Goal: Task Accomplishment & Management: Use online tool/utility

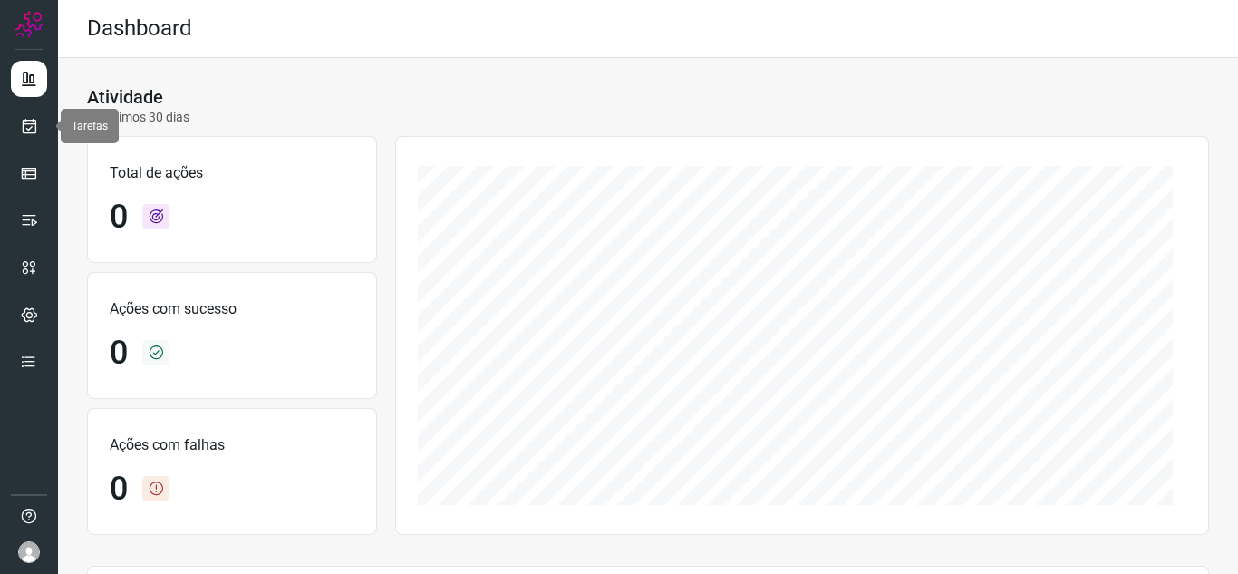
drag, startPoint x: 24, startPoint y: 124, endPoint x: 89, endPoint y: 121, distance: 64.4
click at [24, 124] on icon at bounding box center [29, 126] width 19 height 18
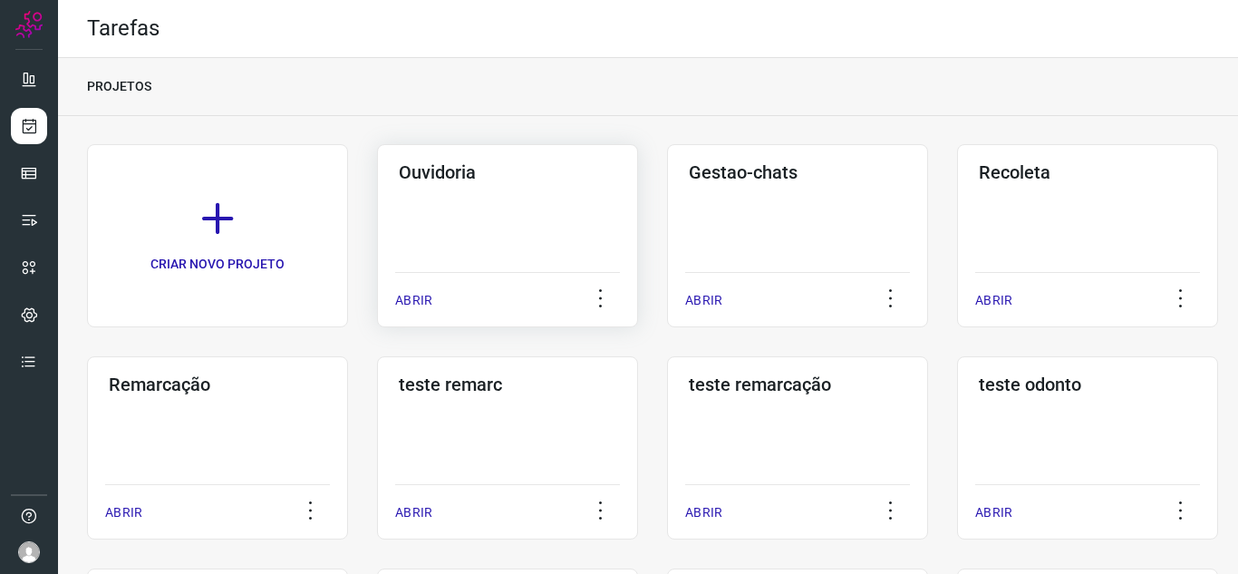
click at [400, 295] on p "ABRIR" at bounding box center [413, 300] width 37 height 19
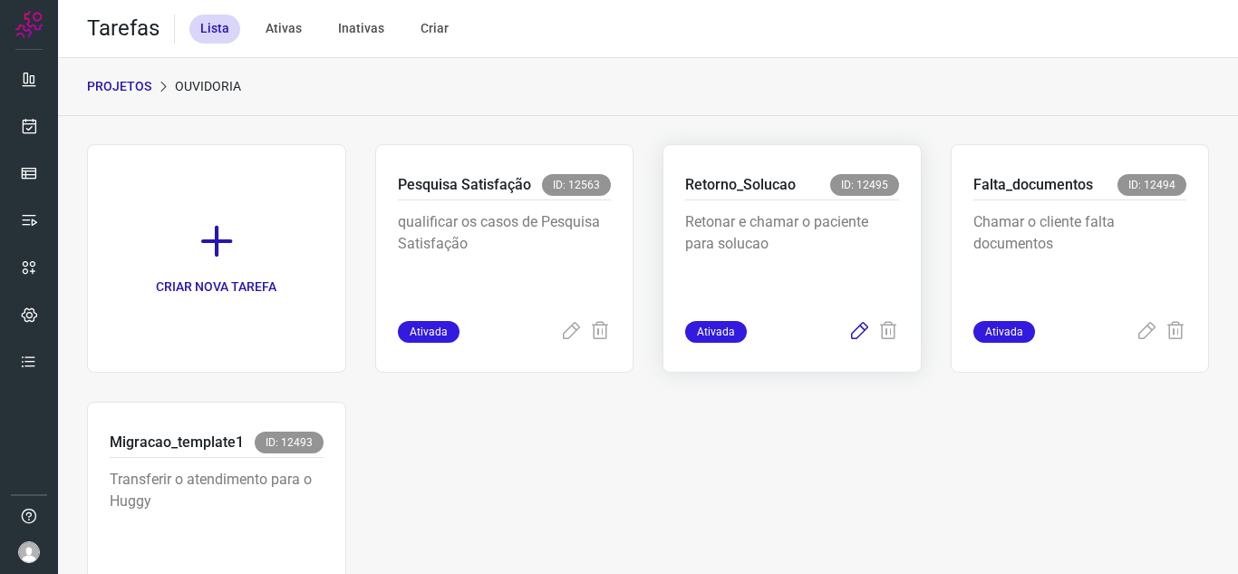
click at [852, 342] on icon at bounding box center [859, 332] width 22 height 22
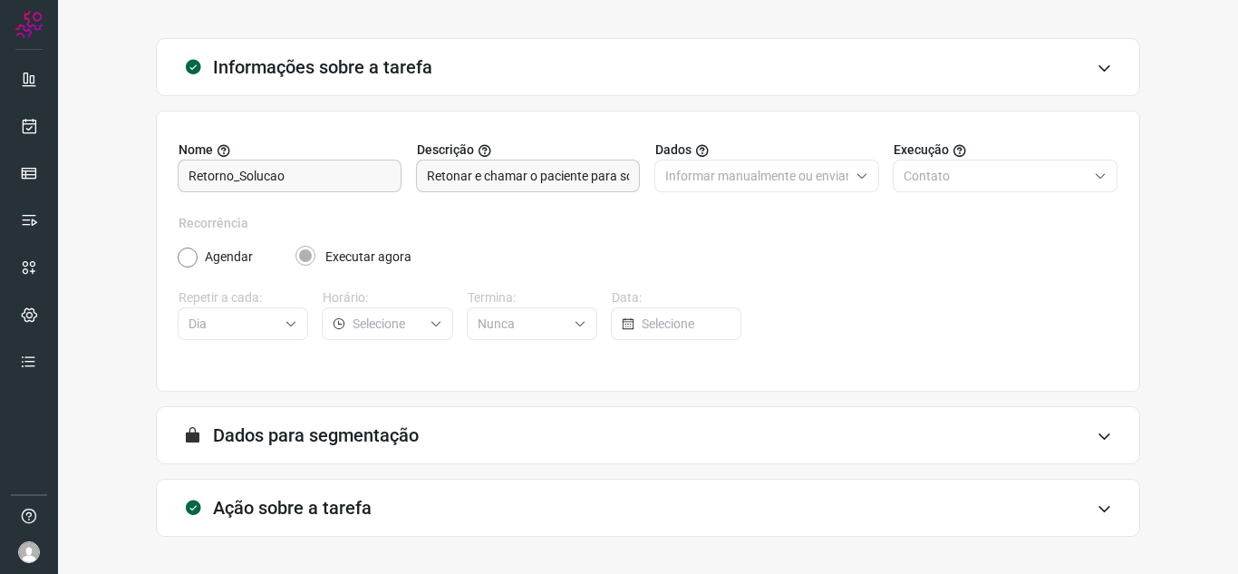
scroll to position [134, 0]
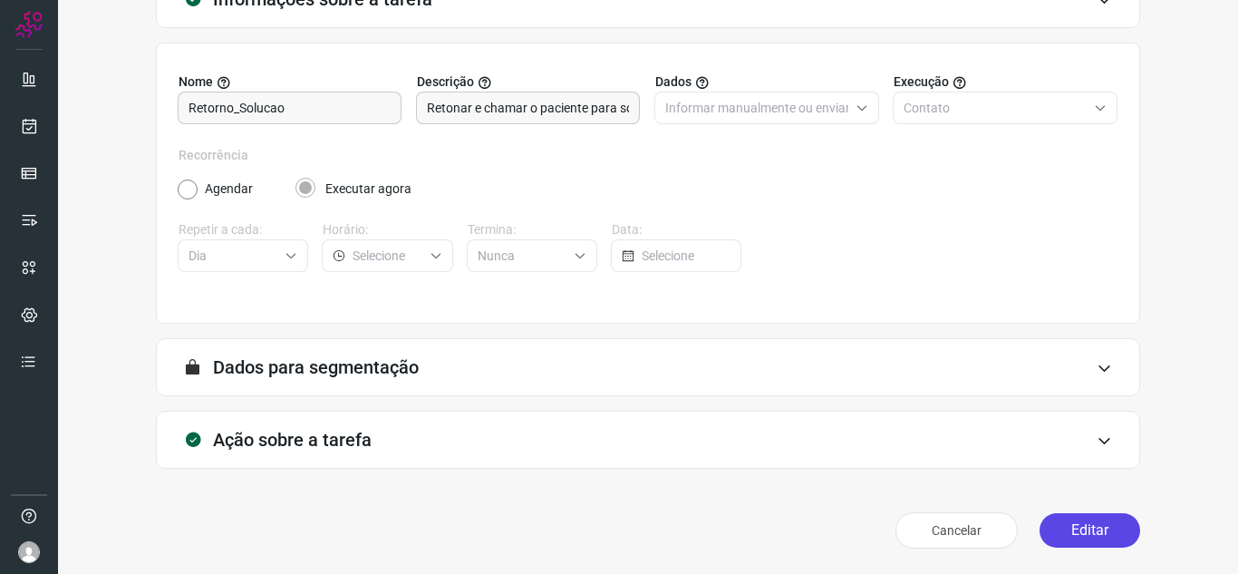
click at [1097, 541] on button "Editar" at bounding box center [1089, 530] width 101 height 34
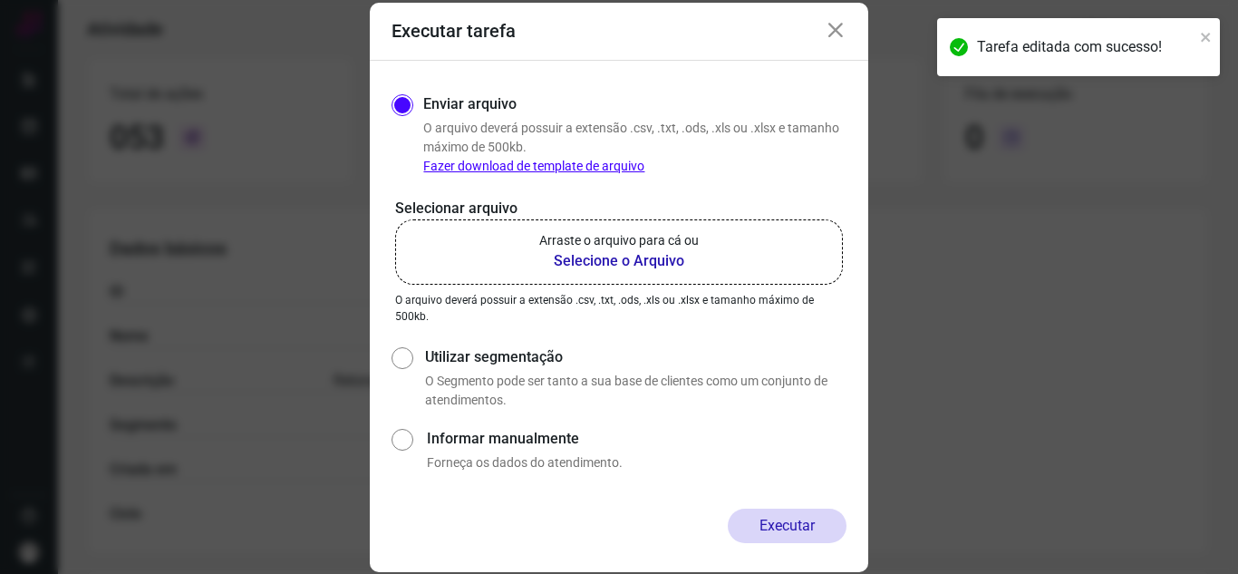
click at [532, 247] on label "Arraste o arquivo para cá ou Selecione o Arquivo" at bounding box center [619, 251] width 448 height 65
click at [0, 0] on input "Arraste o arquivo para cá ou Selecione o Arquivo" at bounding box center [0, 0] width 0 height 0
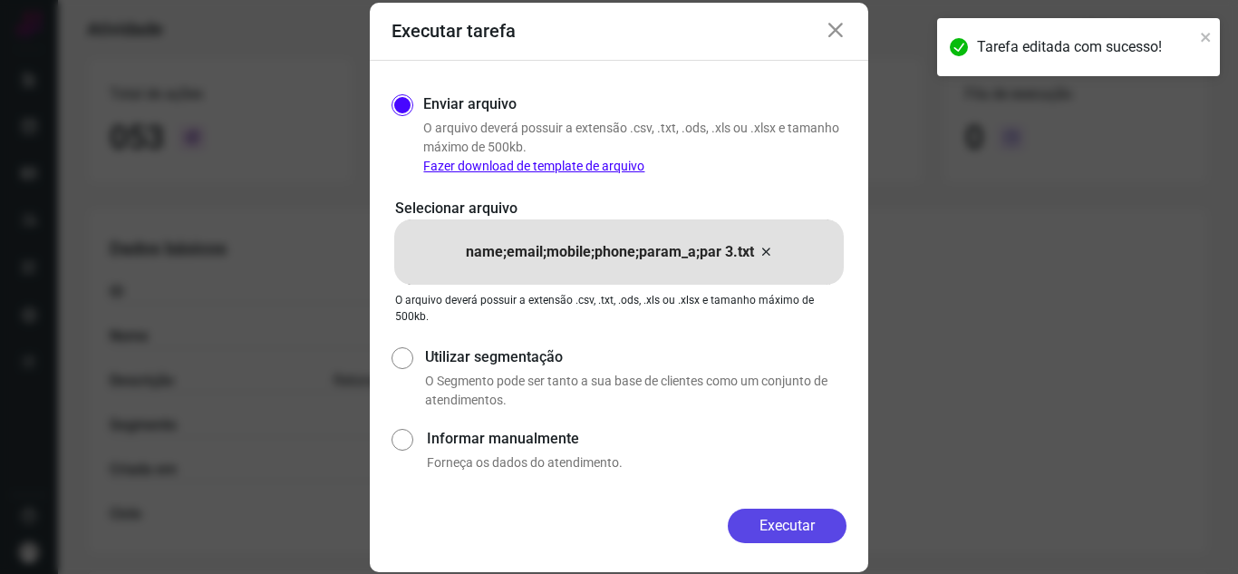
click at [819, 525] on button "Executar" at bounding box center [787, 525] width 119 height 34
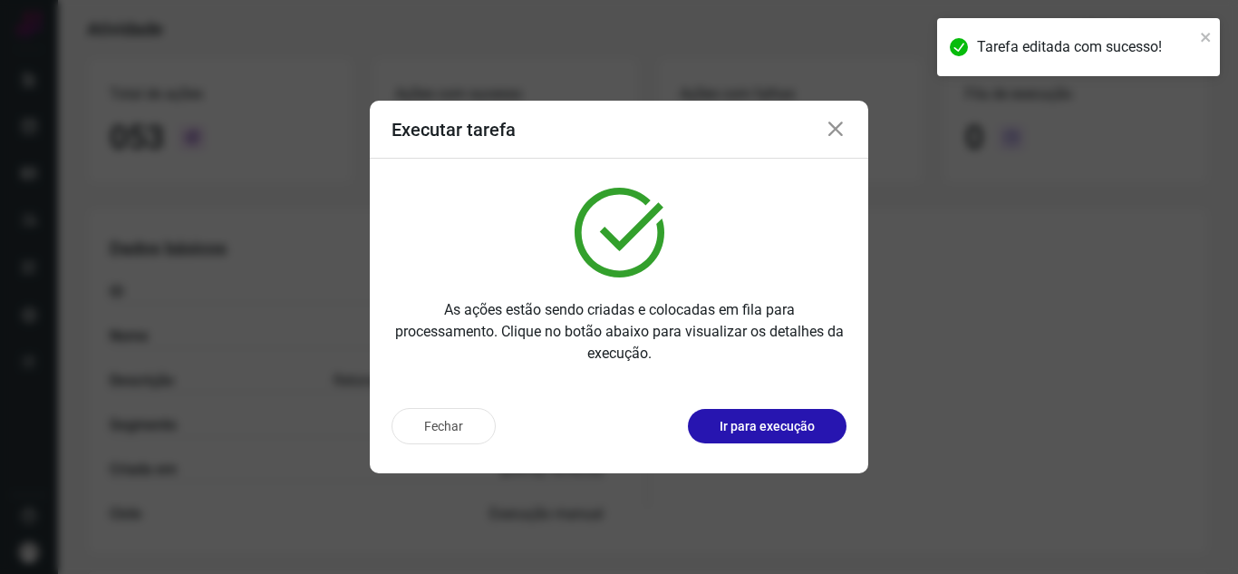
click at [840, 446] on div "Fechar Ir para execução" at bounding box center [619, 433] width 498 height 80
click at [794, 436] on button "Ir para execução" at bounding box center [767, 426] width 159 height 34
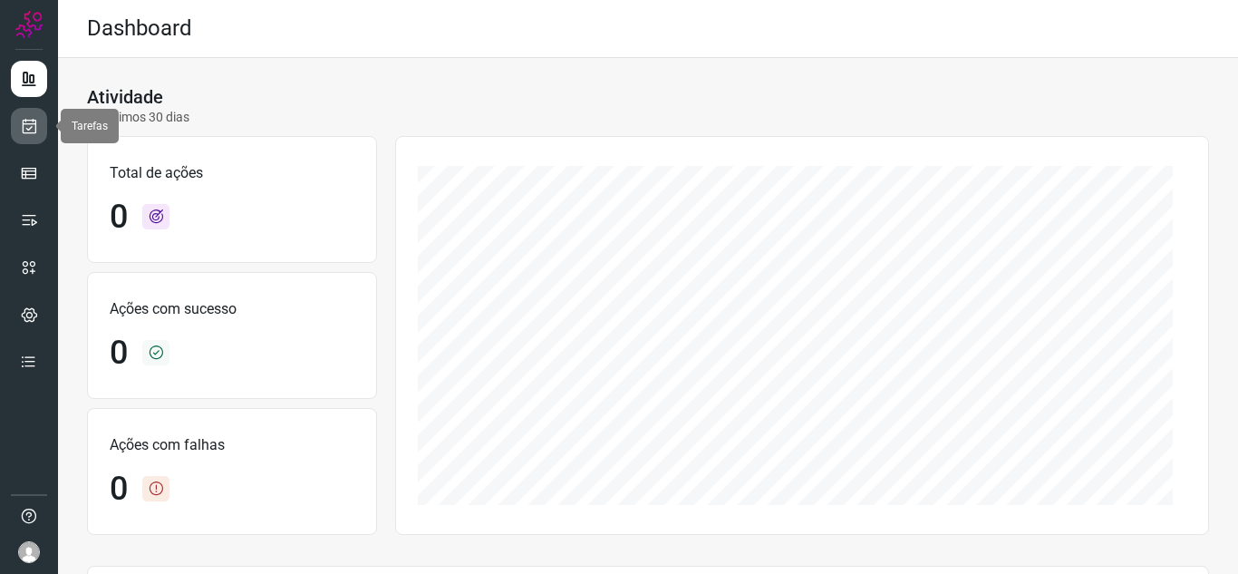
click at [30, 121] on icon at bounding box center [29, 126] width 19 height 18
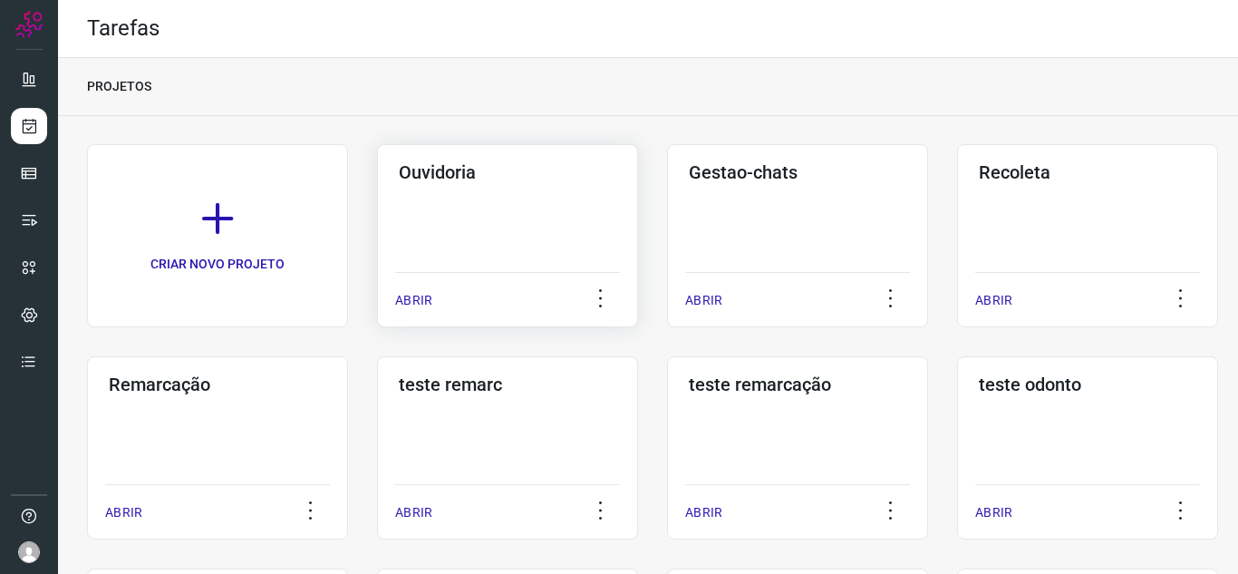
click at [410, 294] on p "ABRIR" at bounding box center [413, 300] width 37 height 19
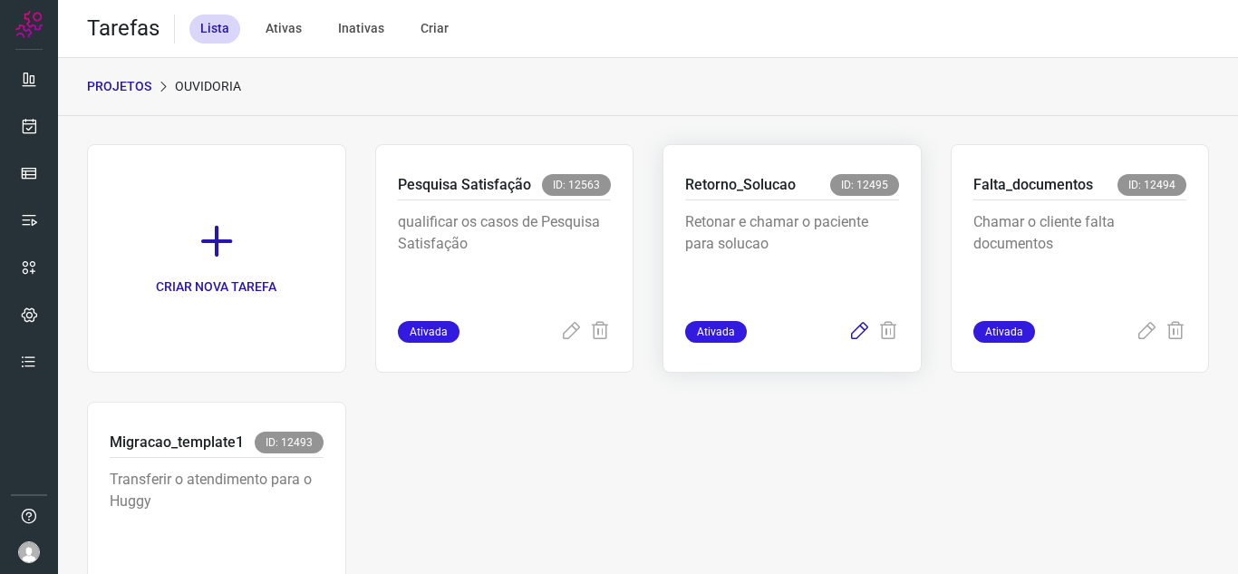
click at [855, 337] on icon at bounding box center [859, 332] width 22 height 22
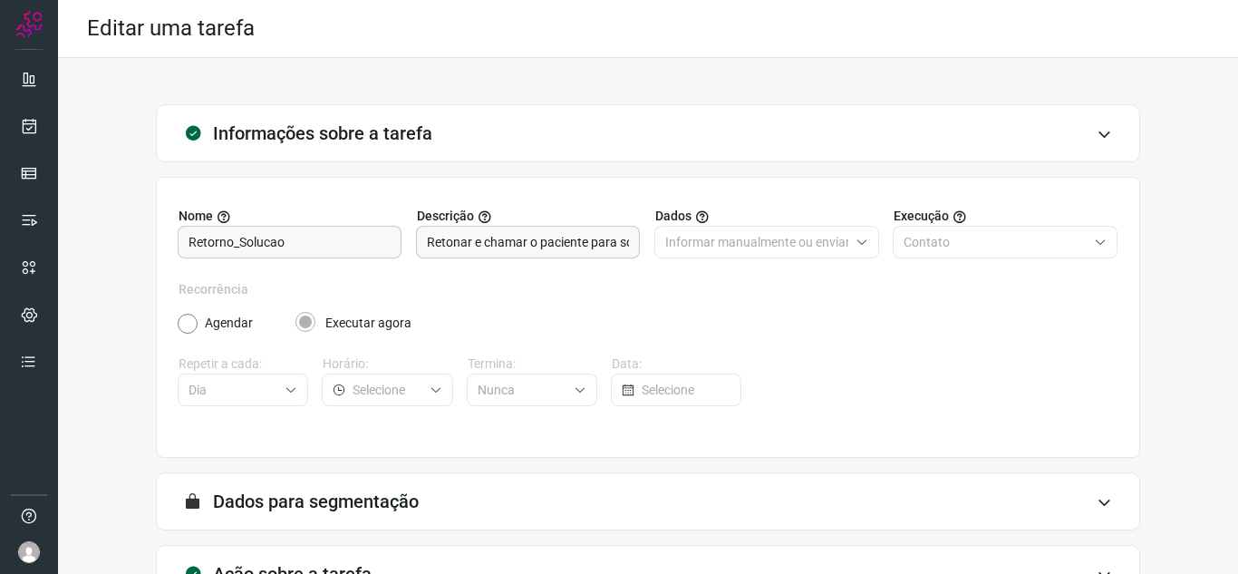
scroll to position [134, 0]
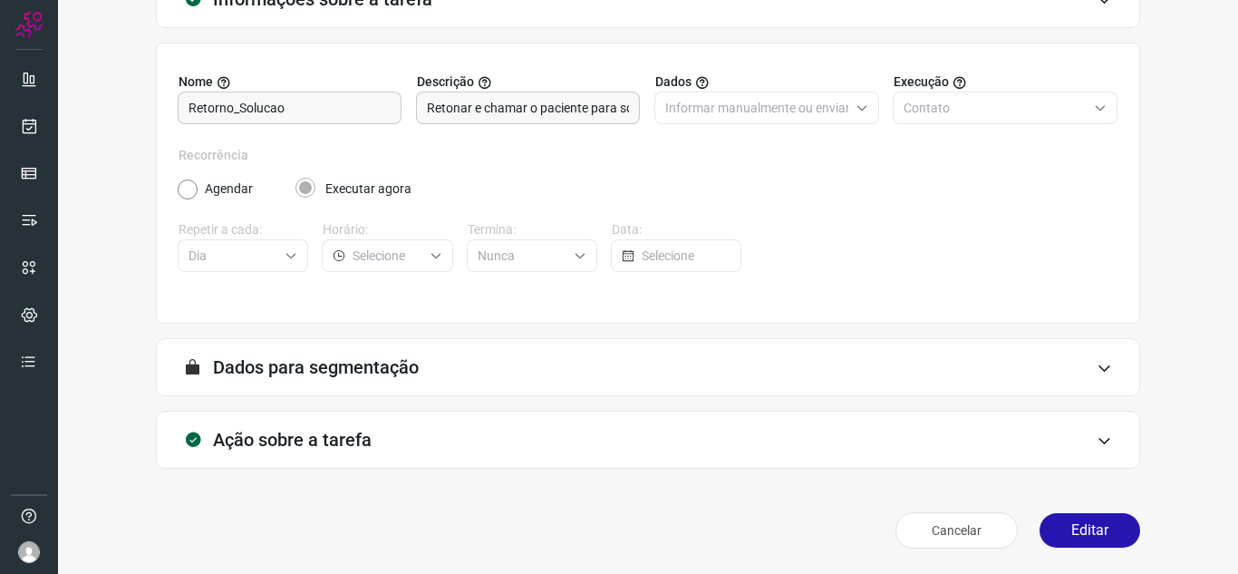
drag, startPoint x: 1057, startPoint y: 515, endPoint x: 1058, endPoint y: 472, distance: 42.6
click at [1057, 516] on button "Editar" at bounding box center [1089, 530] width 101 height 34
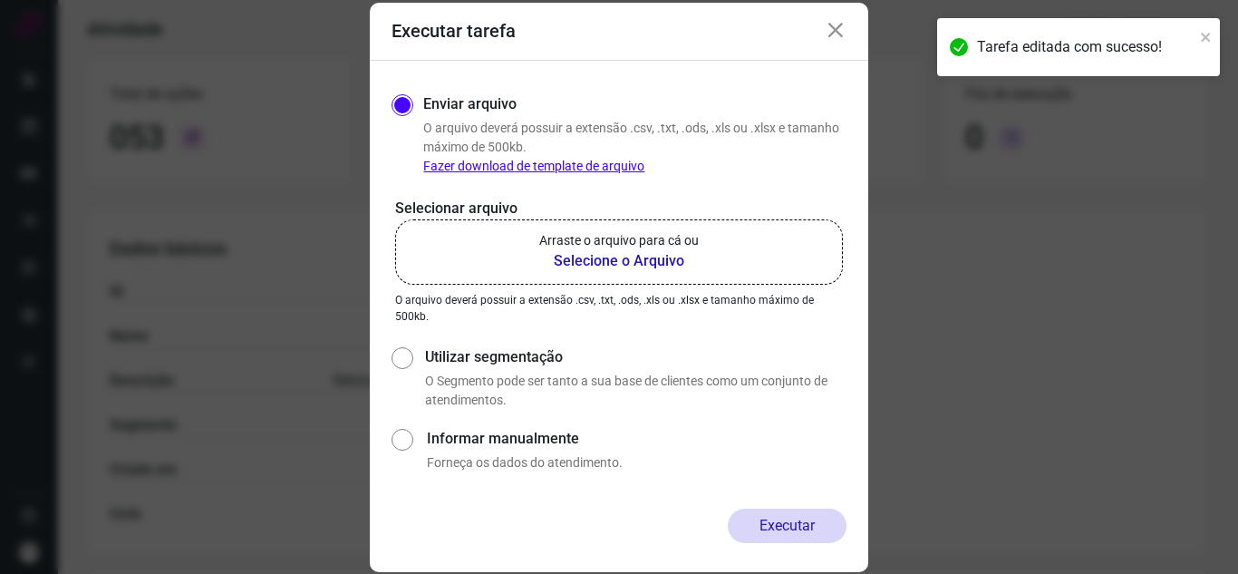
click at [603, 256] on b "Selecione o Arquivo" at bounding box center [618, 261] width 159 height 22
click at [0, 0] on input "Arraste o arquivo para cá ou Selecione o Arquivo" at bounding box center [0, 0] width 0 height 0
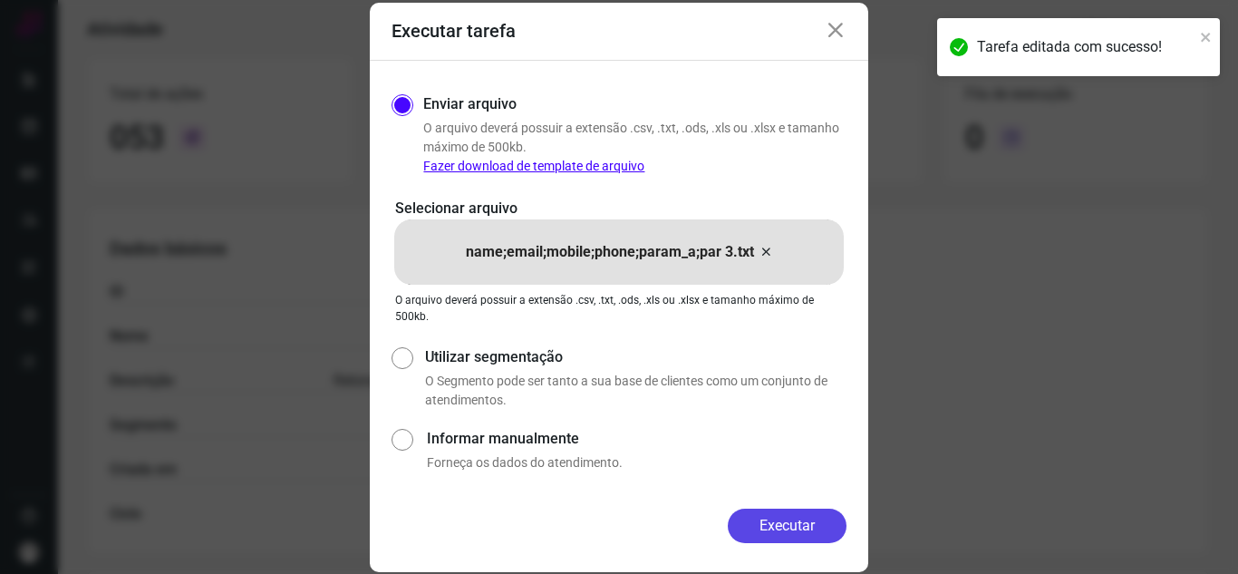
click at [788, 524] on button "Executar" at bounding box center [787, 525] width 119 height 34
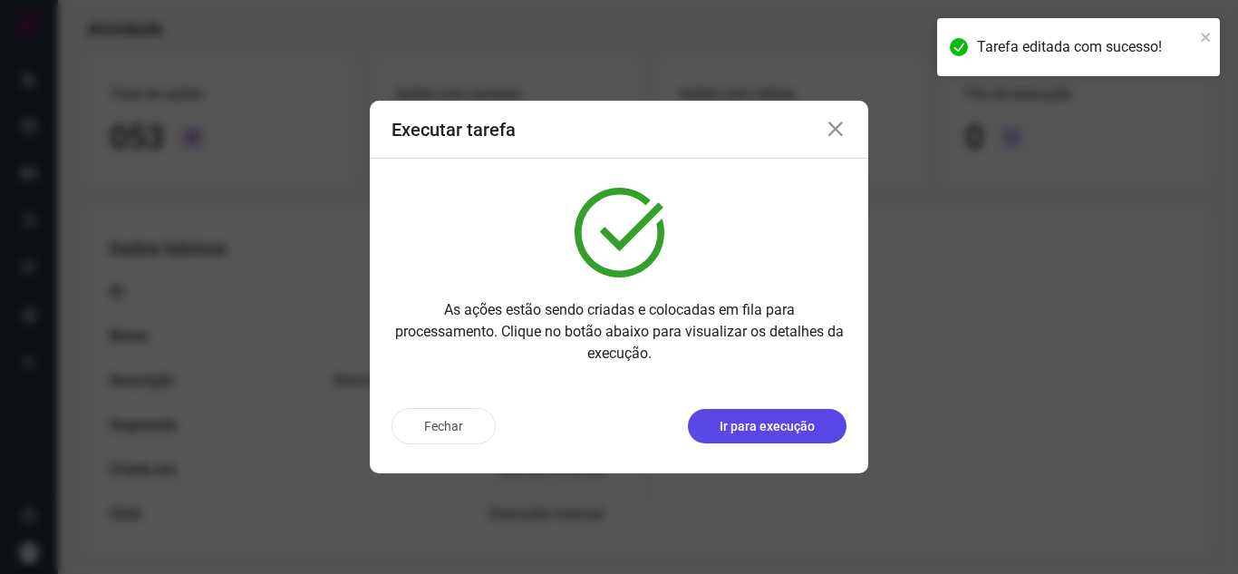
click at [788, 436] on button "Ir para execução" at bounding box center [767, 426] width 159 height 34
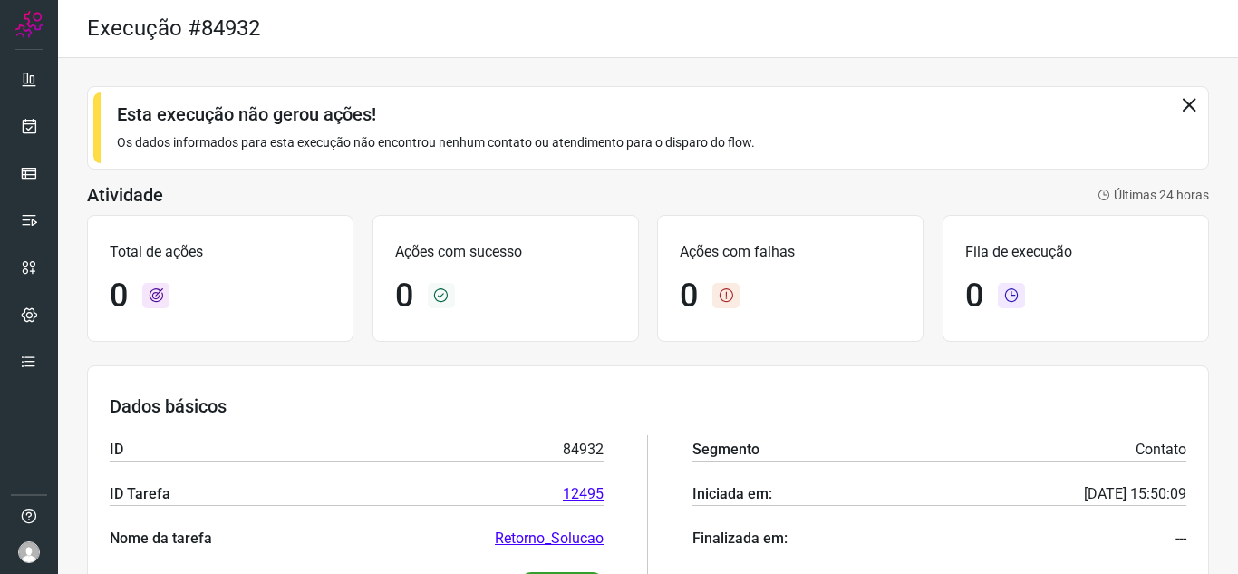
click at [932, 111] on h3 "Esta execução não gerou ações!" at bounding box center [648, 114] width 1062 height 22
click at [15, 126] on link at bounding box center [29, 126] width 36 height 36
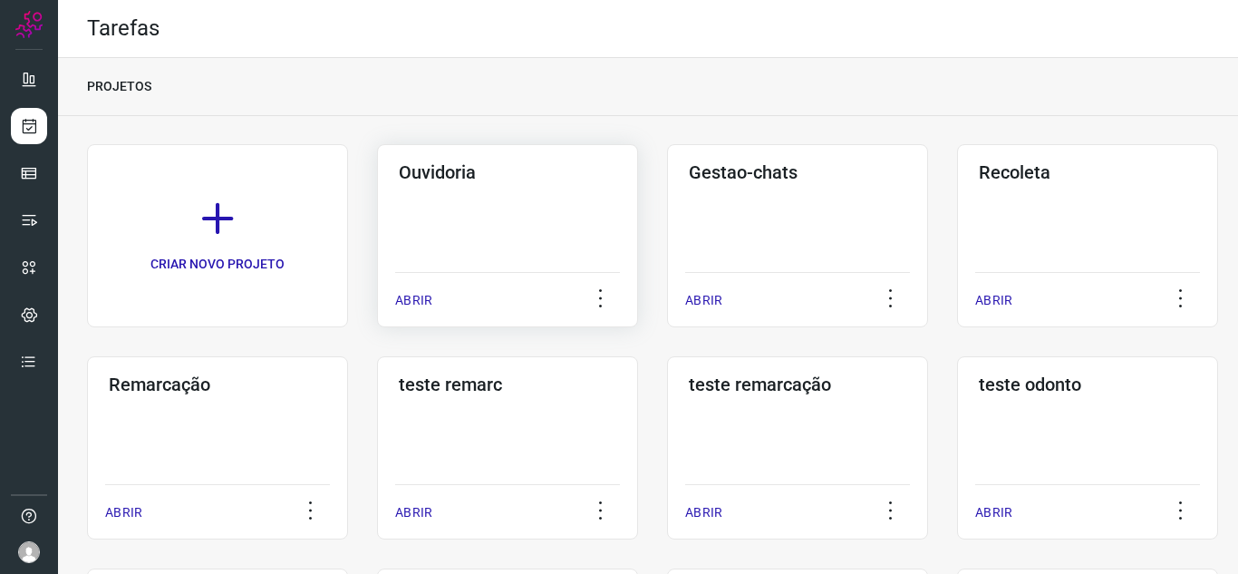
click at [448, 276] on div "ABRIR" at bounding box center [507, 294] width 225 height 45
click at [401, 295] on p "ABRIR" at bounding box center [413, 300] width 37 height 19
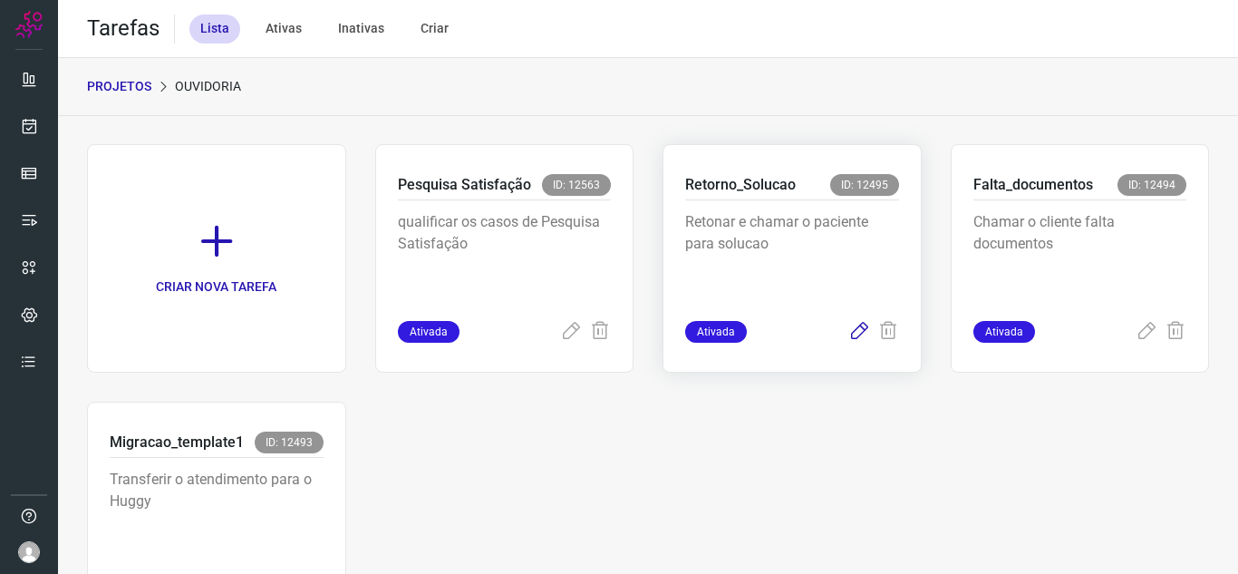
click at [848, 323] on icon at bounding box center [859, 332] width 22 height 22
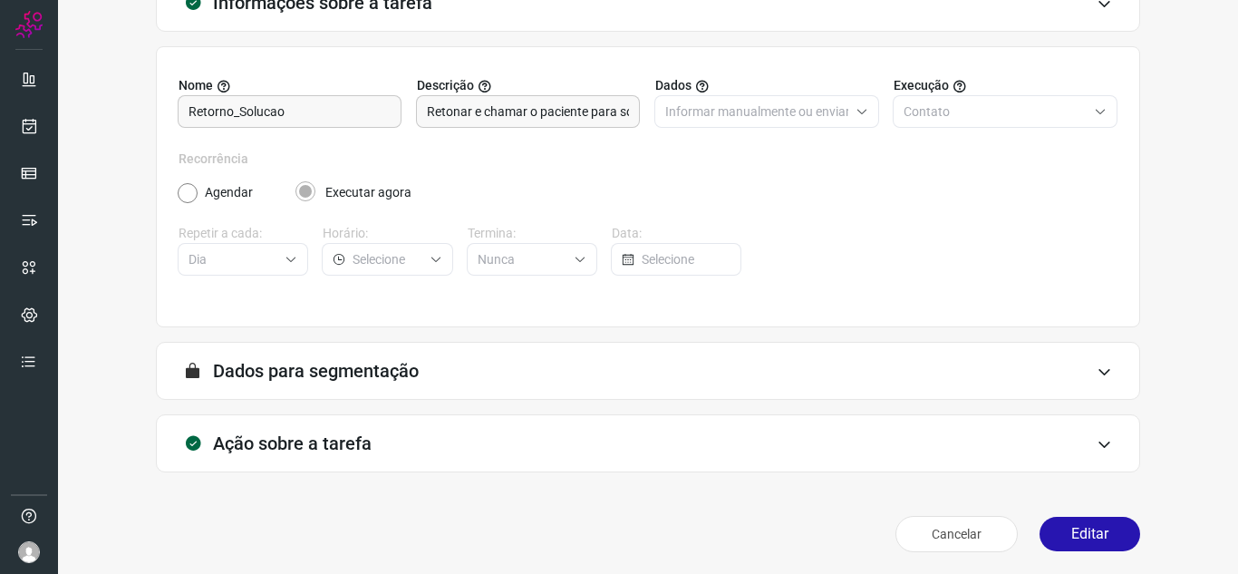
scroll to position [134, 0]
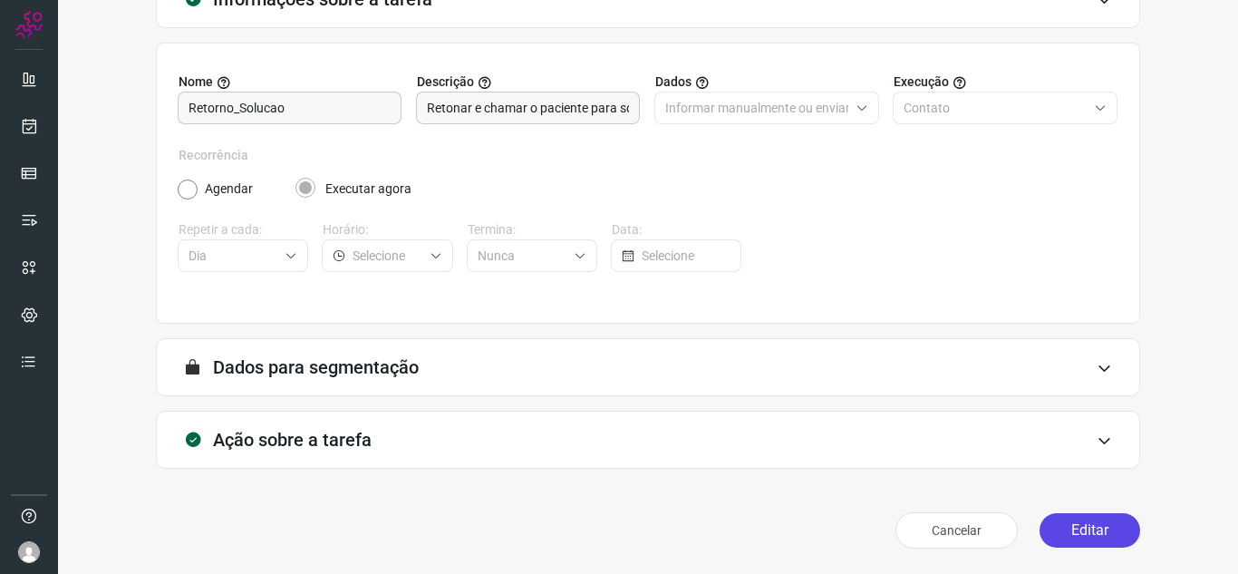
click at [1066, 536] on button "Editar" at bounding box center [1089, 530] width 101 height 34
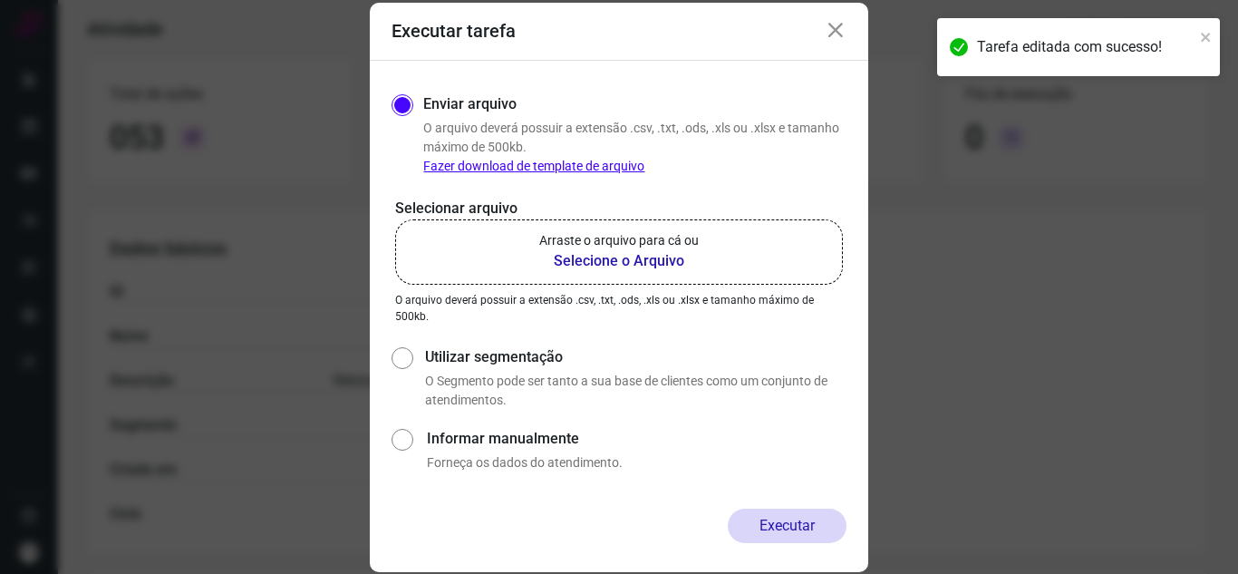
click at [519, 256] on label "Arraste o arquivo para cá ou Selecione o Arquivo" at bounding box center [619, 251] width 448 height 65
click at [0, 0] on input "Arraste o arquivo para cá ou Selecione o Arquivo" at bounding box center [0, 0] width 0 height 0
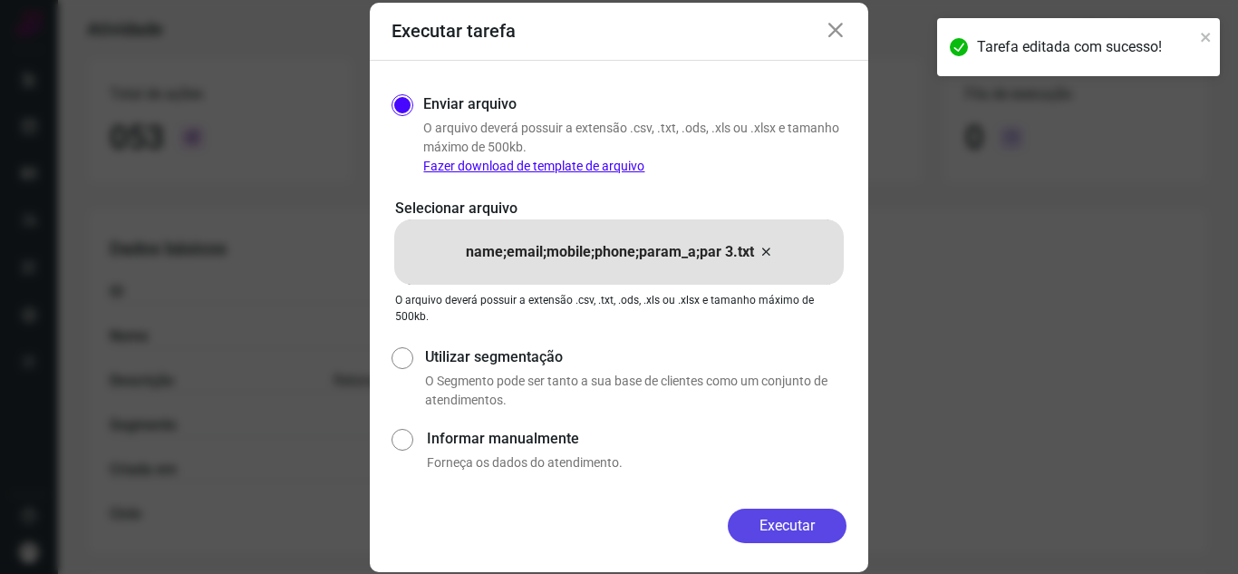
click at [769, 530] on button "Executar" at bounding box center [787, 525] width 119 height 34
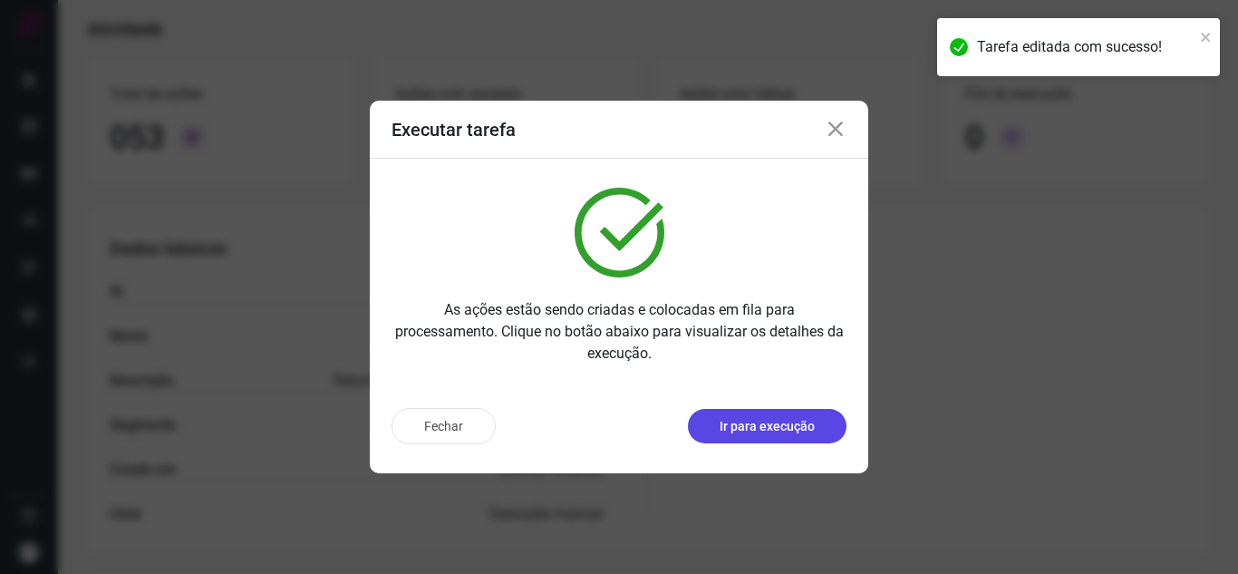
click at [812, 425] on p "Ir para execução" at bounding box center [766, 426] width 95 height 19
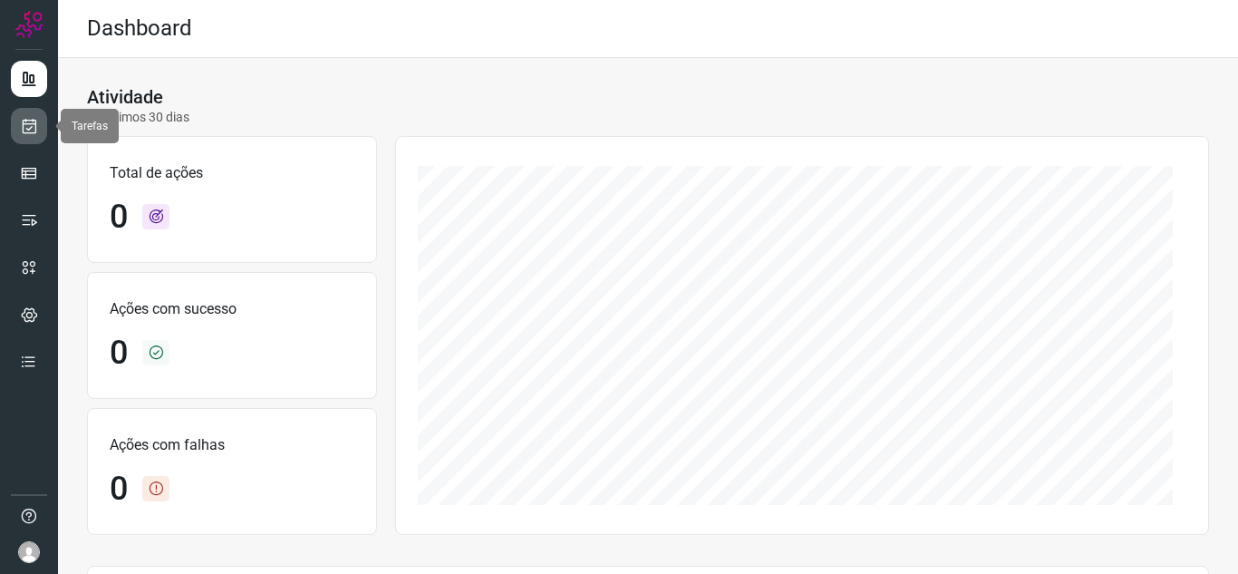
click at [27, 119] on icon at bounding box center [29, 126] width 19 height 18
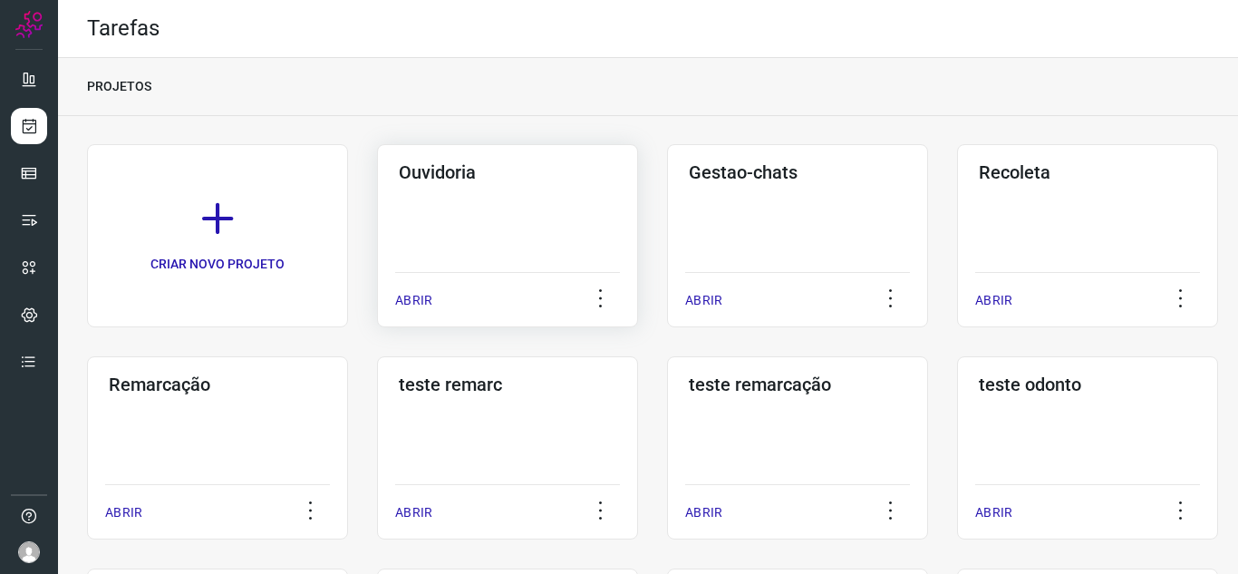
click at [397, 305] on p "ABRIR" at bounding box center [413, 300] width 37 height 19
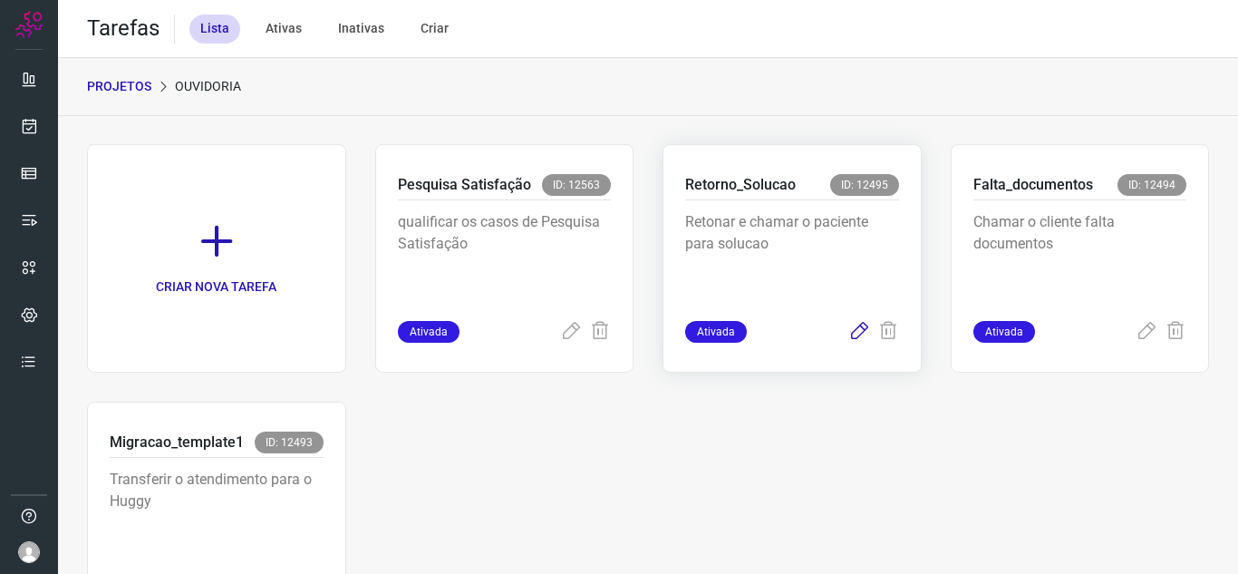
click at [838, 332] on div "Ativada" at bounding box center [792, 332] width 214 height 22
click at [848, 329] on icon at bounding box center [859, 332] width 22 height 22
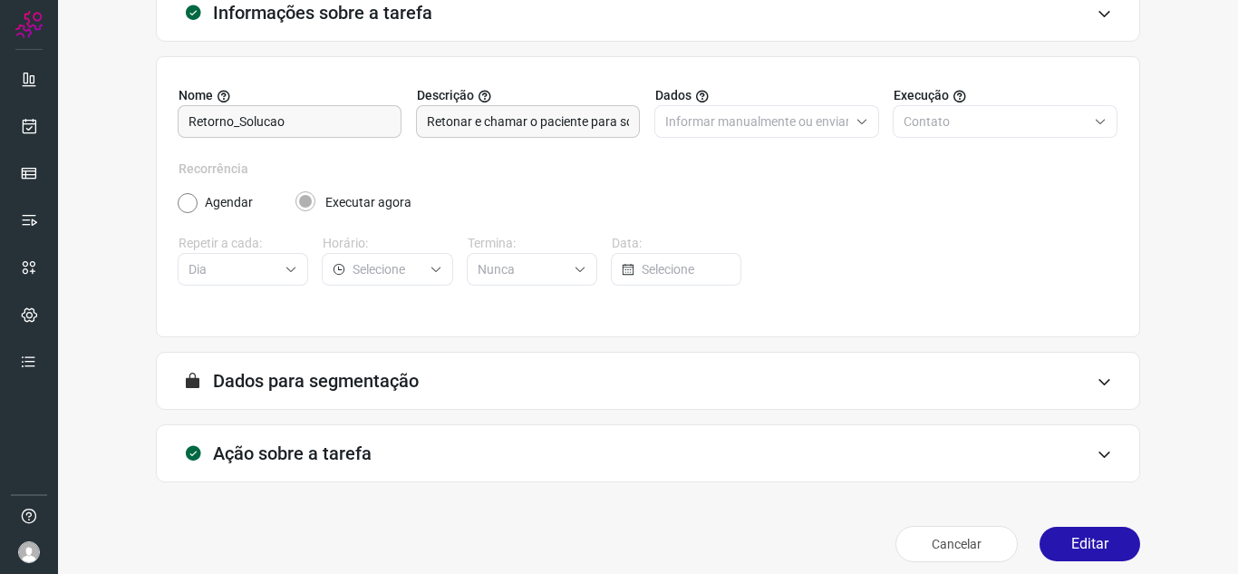
scroll to position [134, 0]
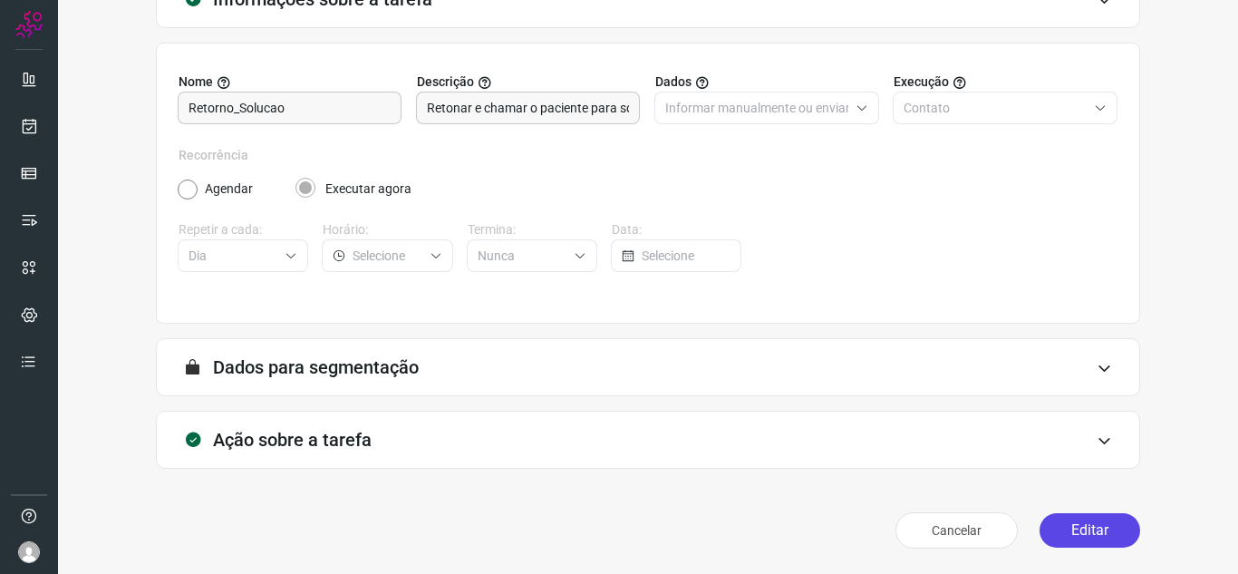
drag, startPoint x: 1054, startPoint y: 530, endPoint x: 1057, endPoint y: 520, distance: 10.6
click at [1056, 530] on button "Editar" at bounding box center [1089, 530] width 101 height 34
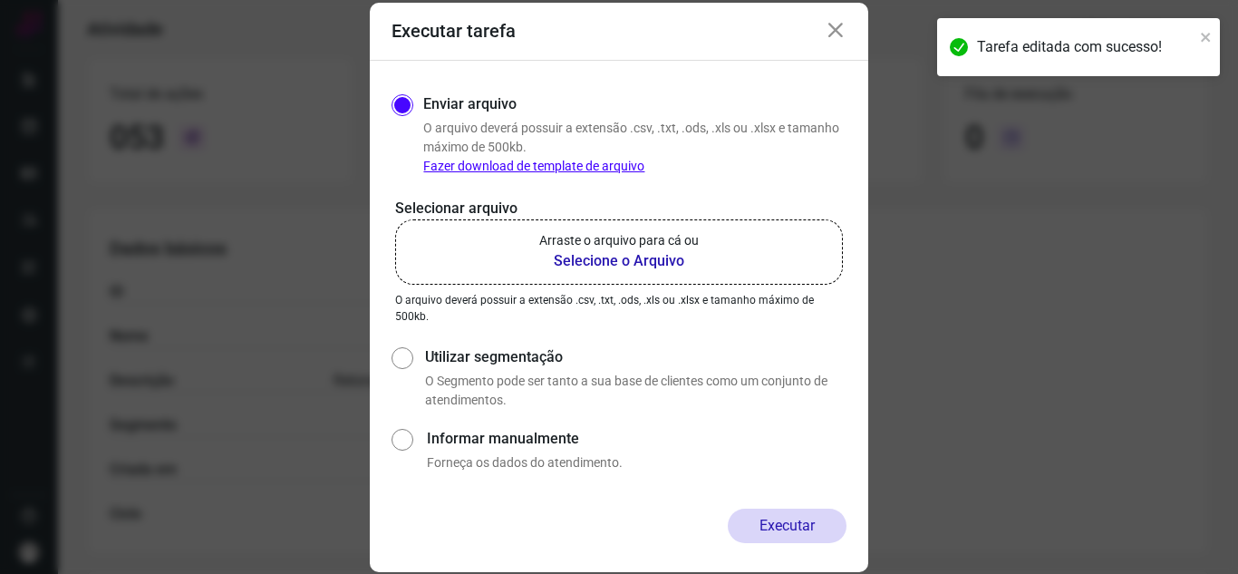
click at [588, 260] on b "Selecione o Arquivo" at bounding box center [618, 261] width 159 height 22
click at [0, 0] on input "Arraste o arquivo para cá ou Selecione o Arquivo" at bounding box center [0, 0] width 0 height 0
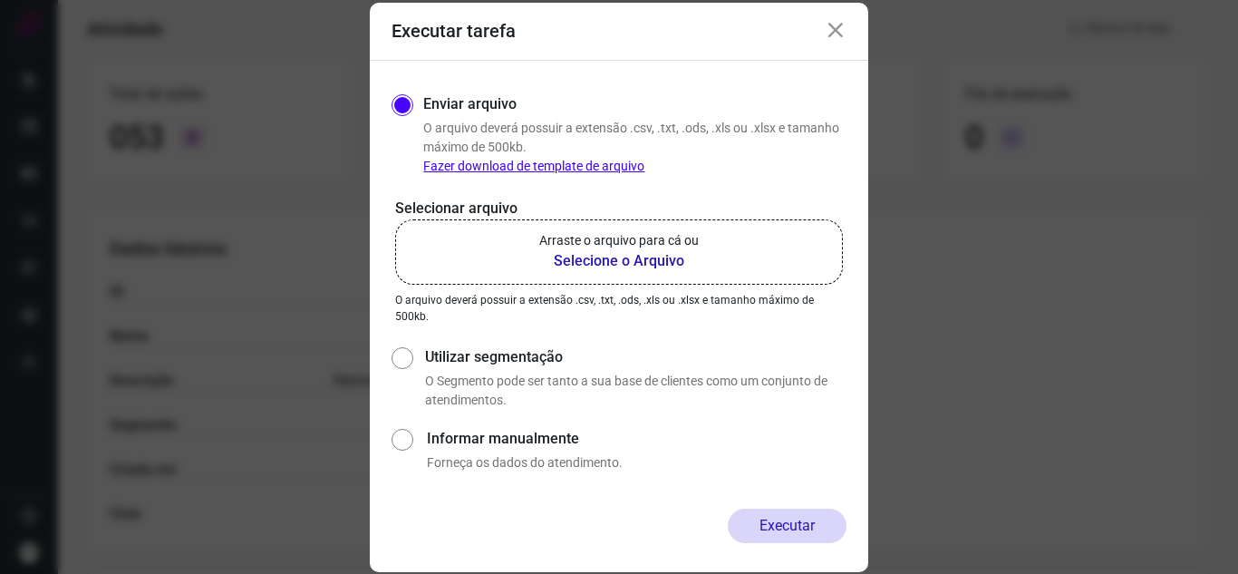
click at [849, 419] on div "Enviar arquivo O arquivo deverá possuir a extensão .csv, .txt, .ods, .xls ou .x…" at bounding box center [619, 285] width 498 height 448
click at [735, 267] on label "Arraste o arquivo para cá ou Selecione o Arquivo" at bounding box center [619, 251] width 448 height 65
click at [0, 0] on input "Arraste o arquivo para cá ou Selecione o Arquivo" at bounding box center [0, 0] width 0 height 0
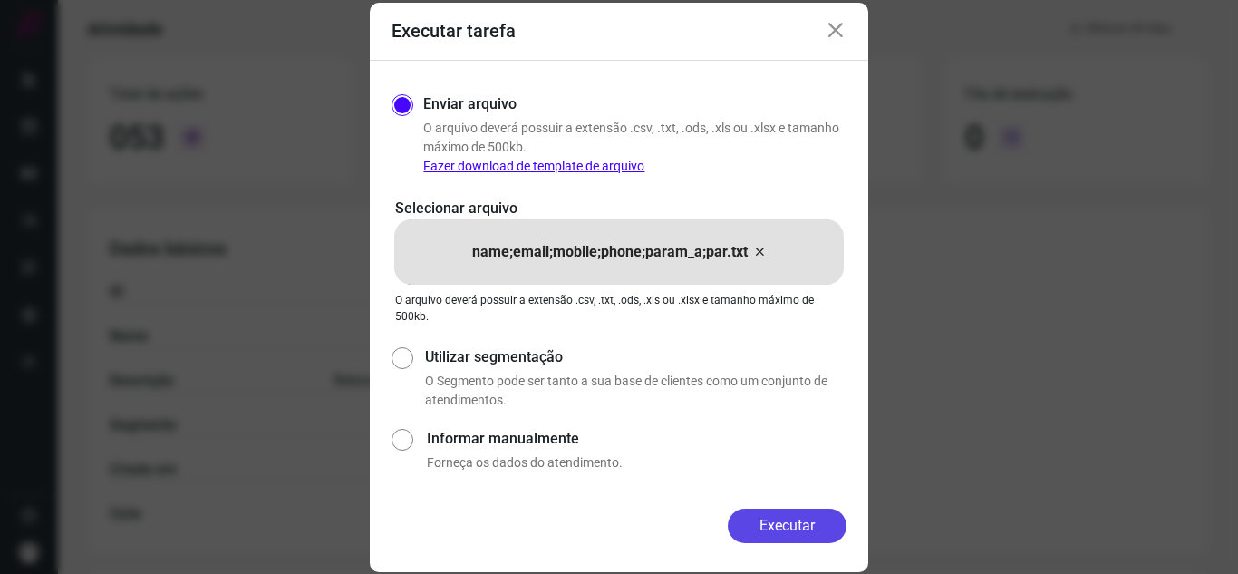
click at [807, 524] on button "Executar" at bounding box center [787, 525] width 119 height 34
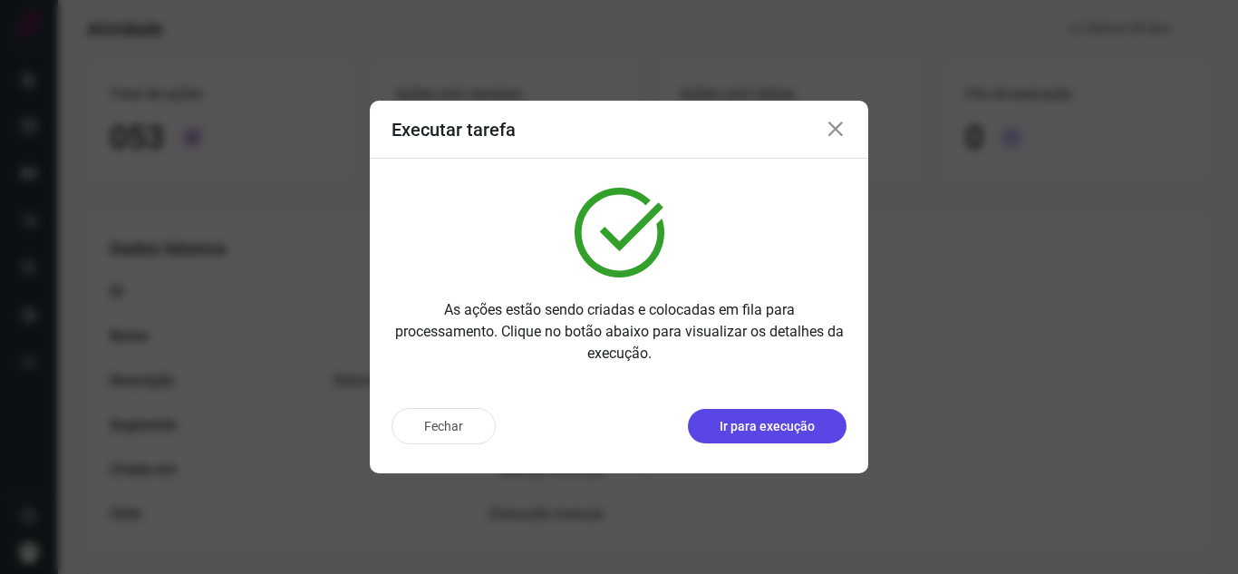
click at [745, 417] on p "Ir para execução" at bounding box center [766, 426] width 95 height 19
